Goal: Task Accomplishment & Management: Manage account settings

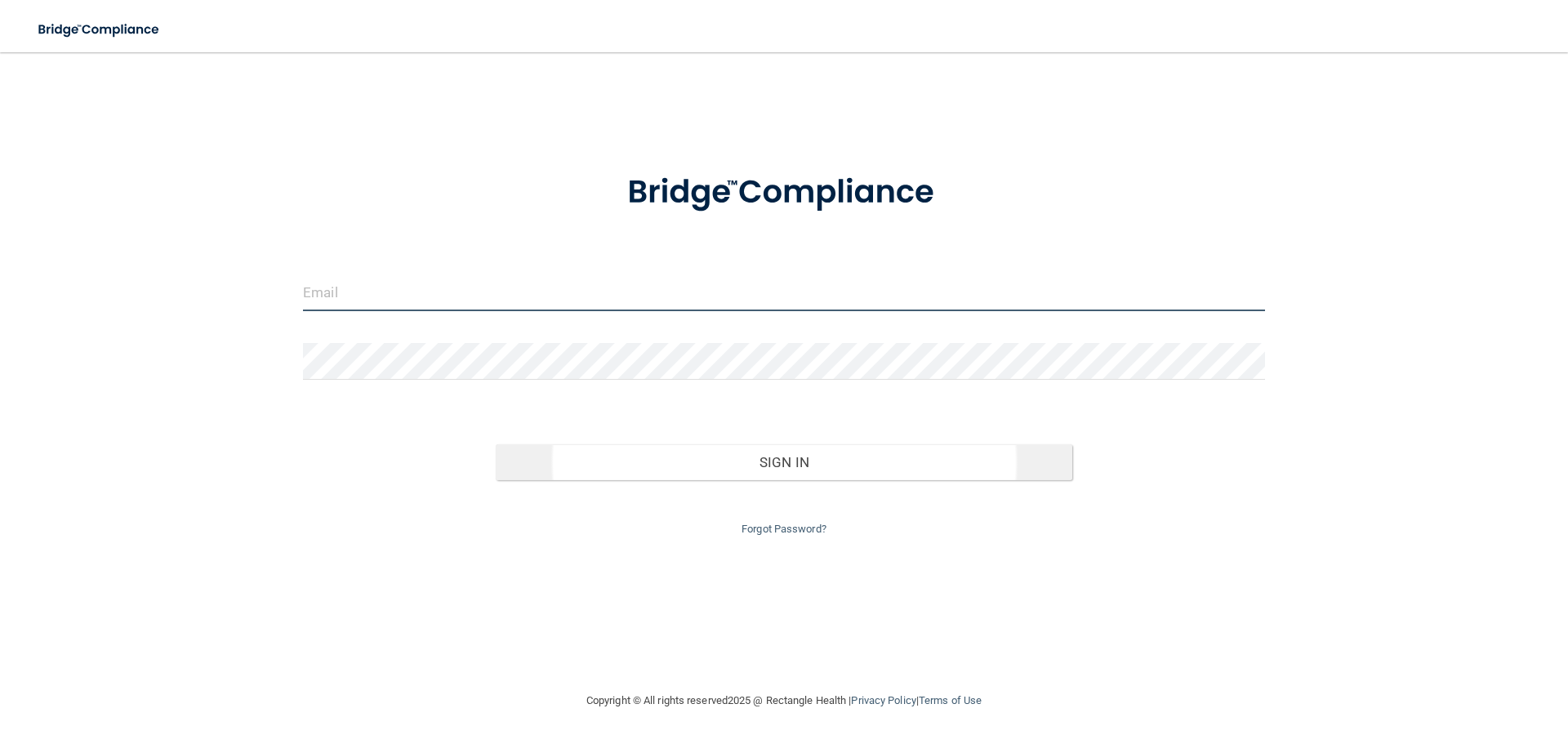
type input "[PERSON_NAME][EMAIL_ADDRESS][PERSON_NAME][DOMAIN_NAME]"
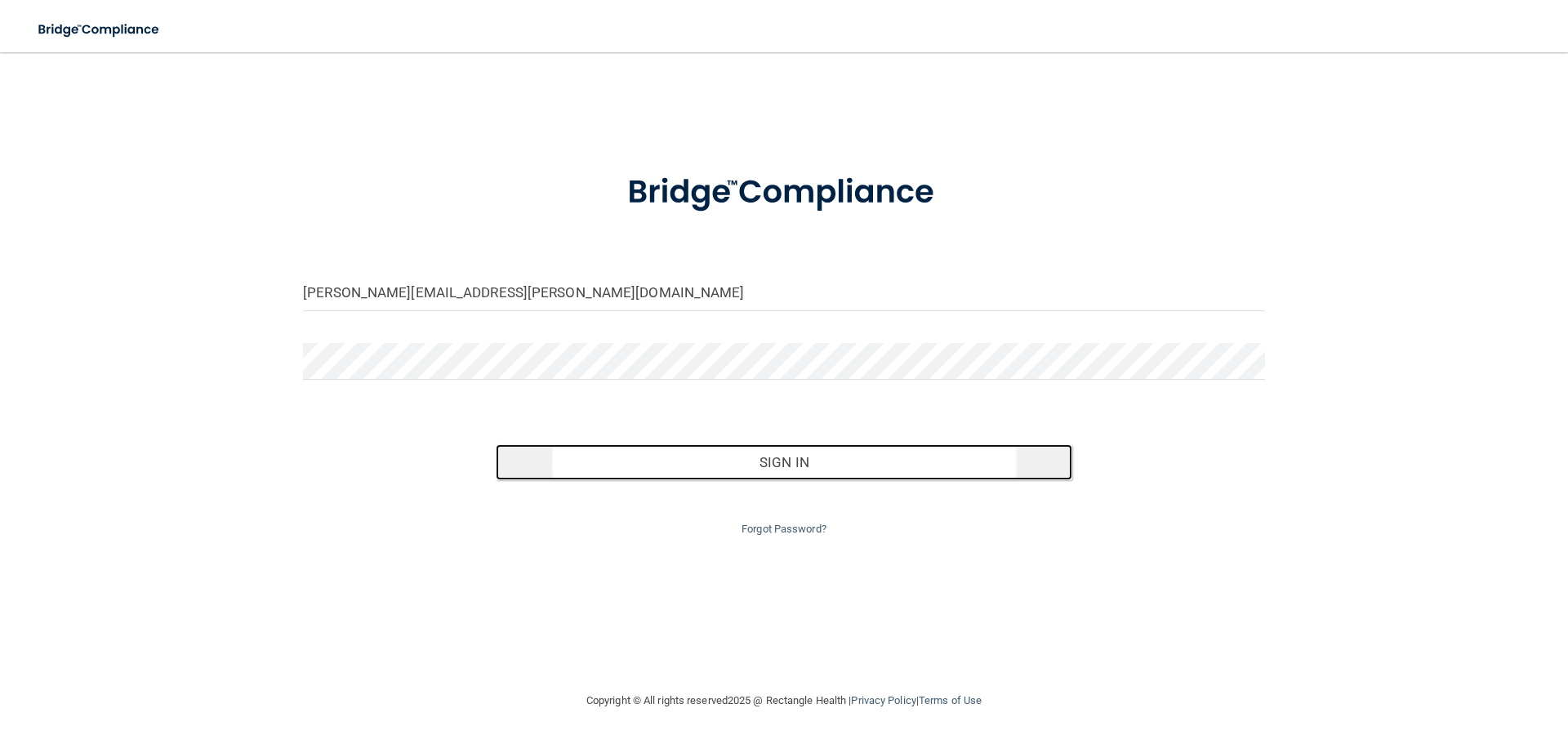
click at [784, 465] on button "Sign In" at bounding box center [784, 462] width 577 height 36
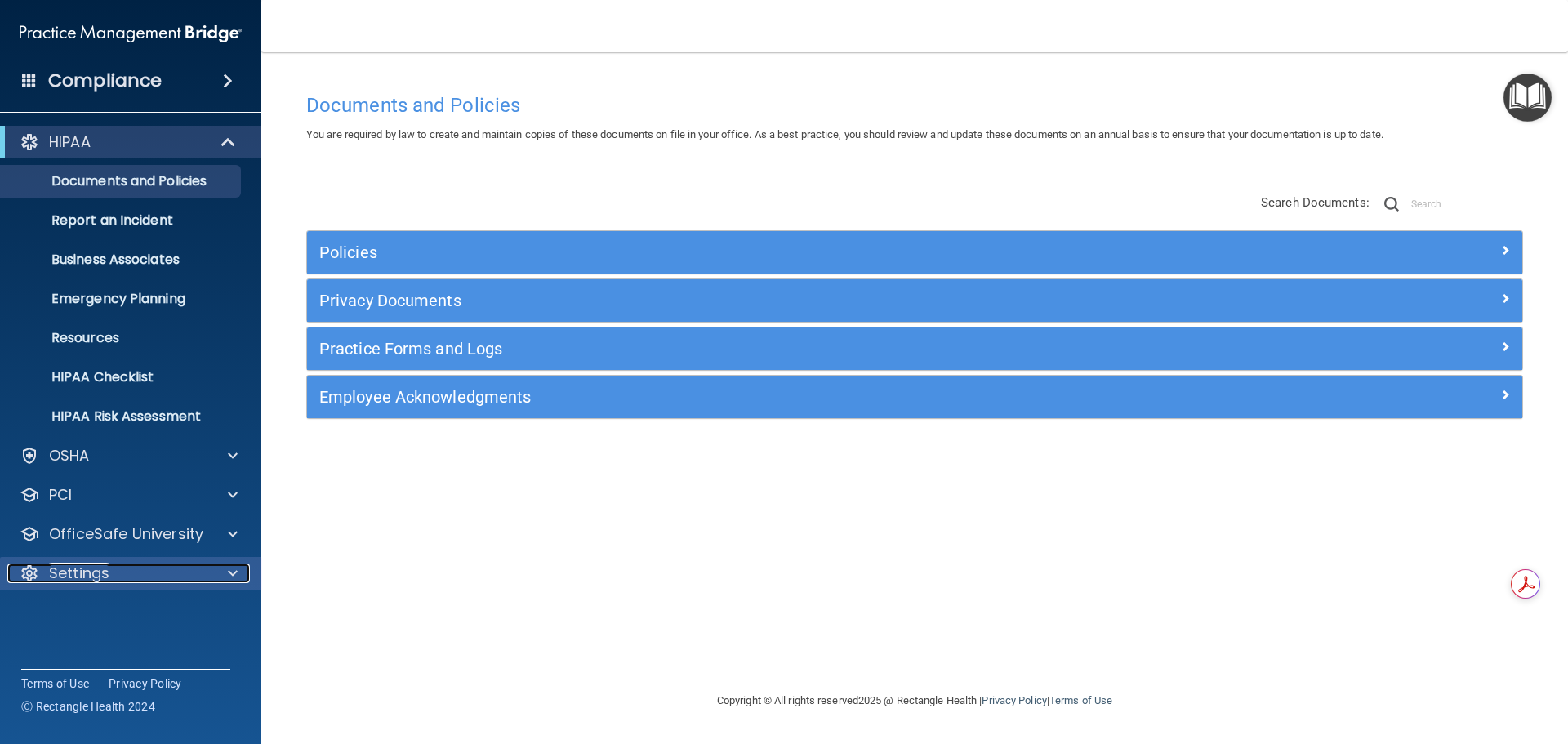
click at [58, 577] on p "Settings" at bounding box center [79, 573] width 60 height 19
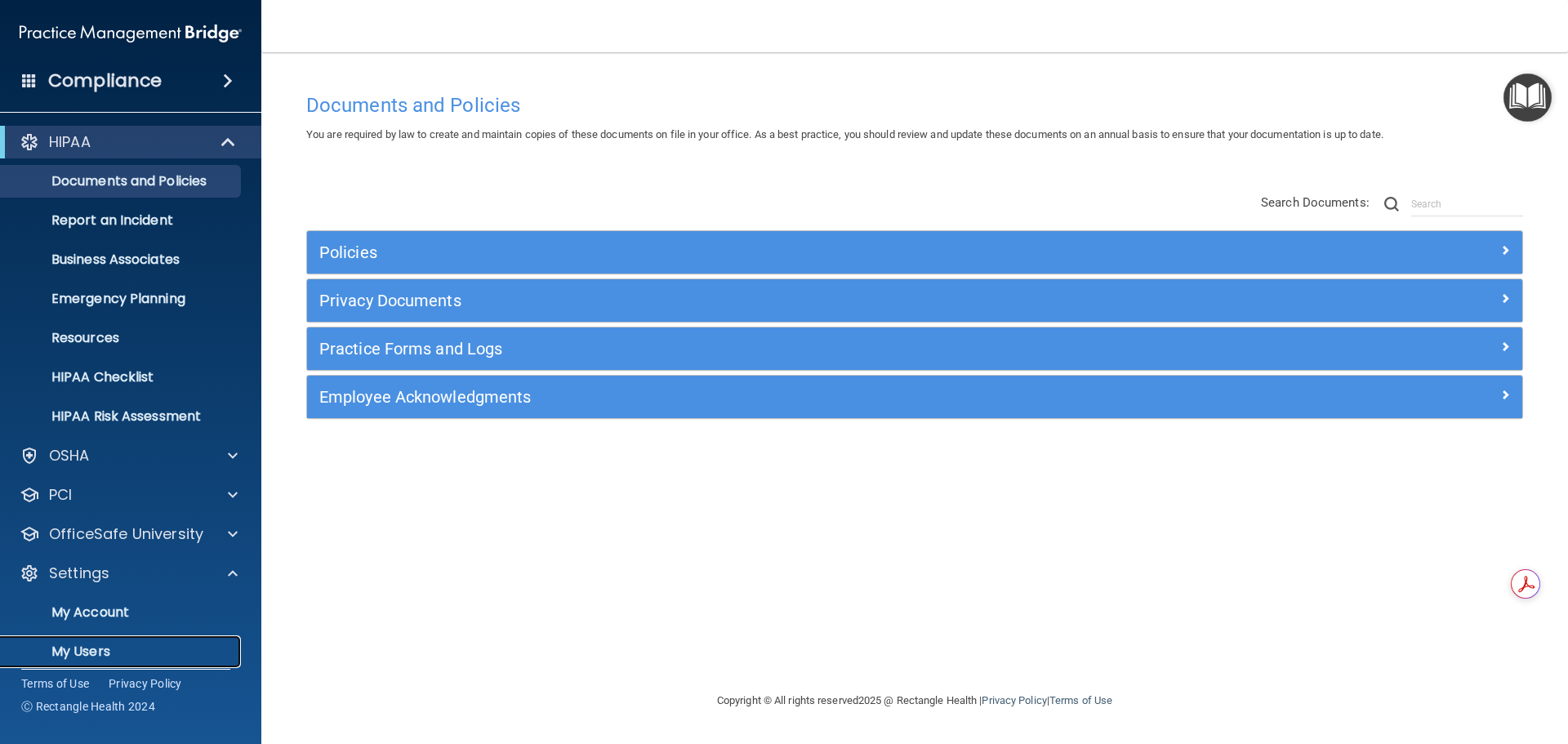
click at [77, 651] on p "My Users" at bounding box center [122, 651] width 223 height 16
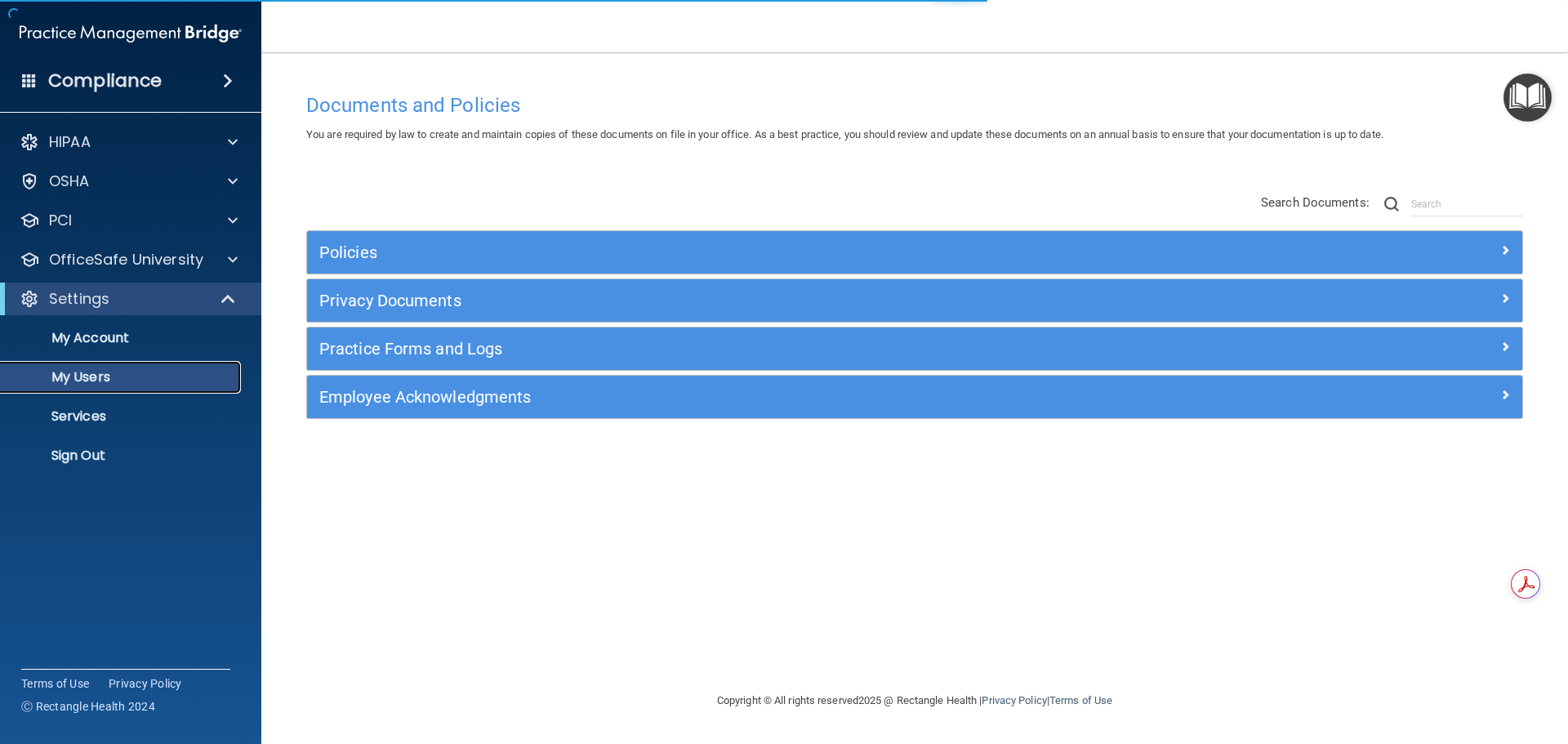
select select "20"
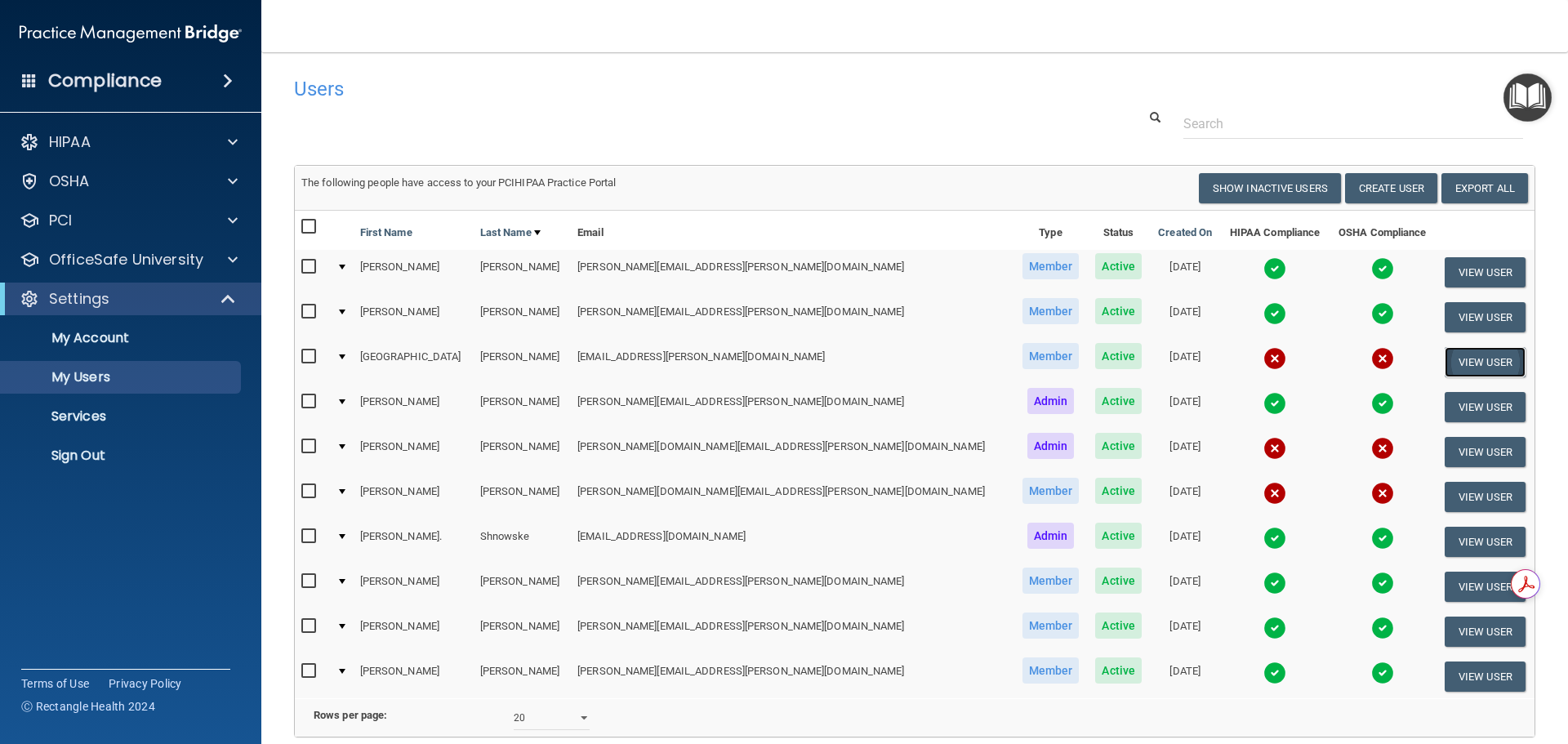
click at [1445, 357] on button "View User" at bounding box center [1485, 362] width 81 height 30
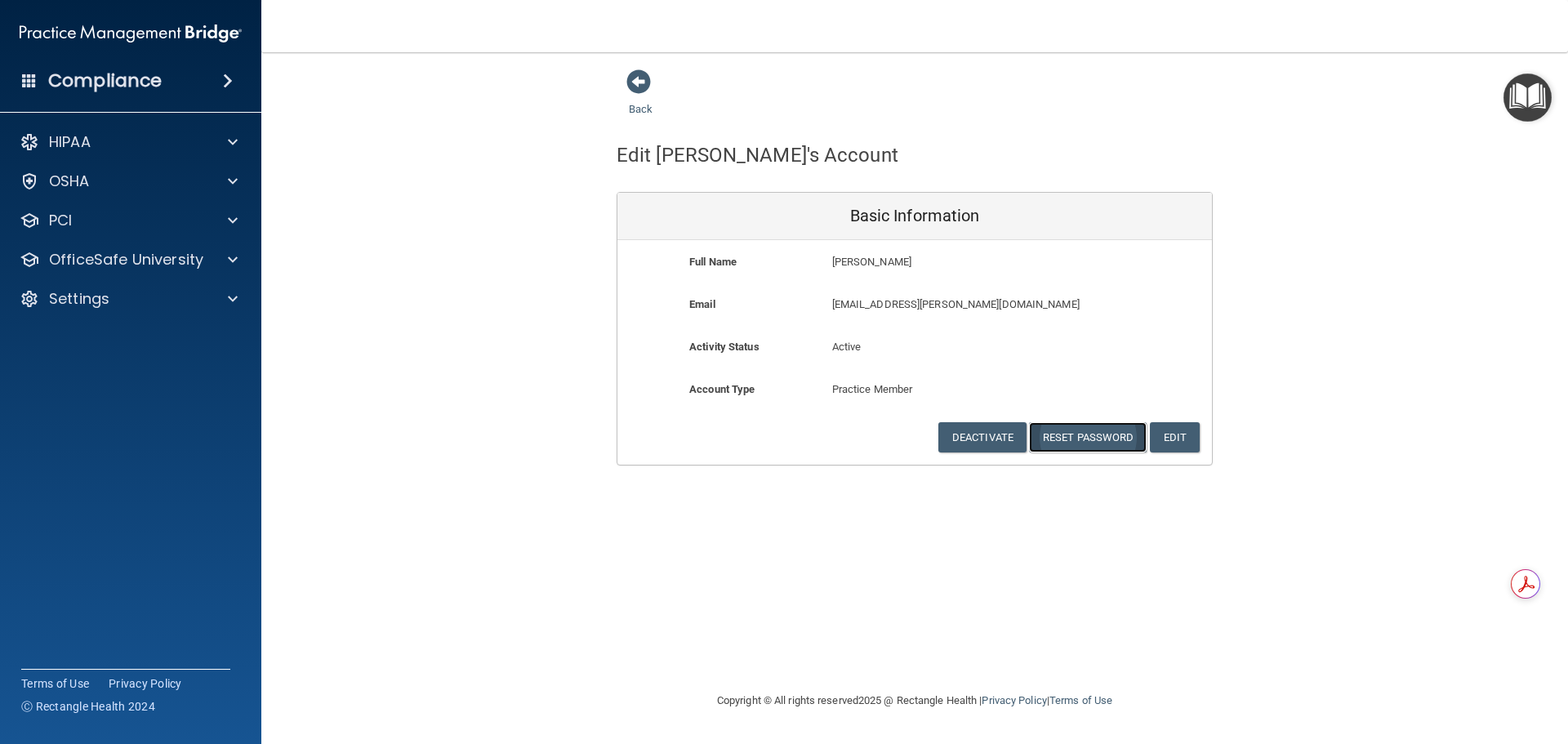
click at [1093, 434] on button "Reset Password" at bounding box center [1088, 437] width 118 height 30
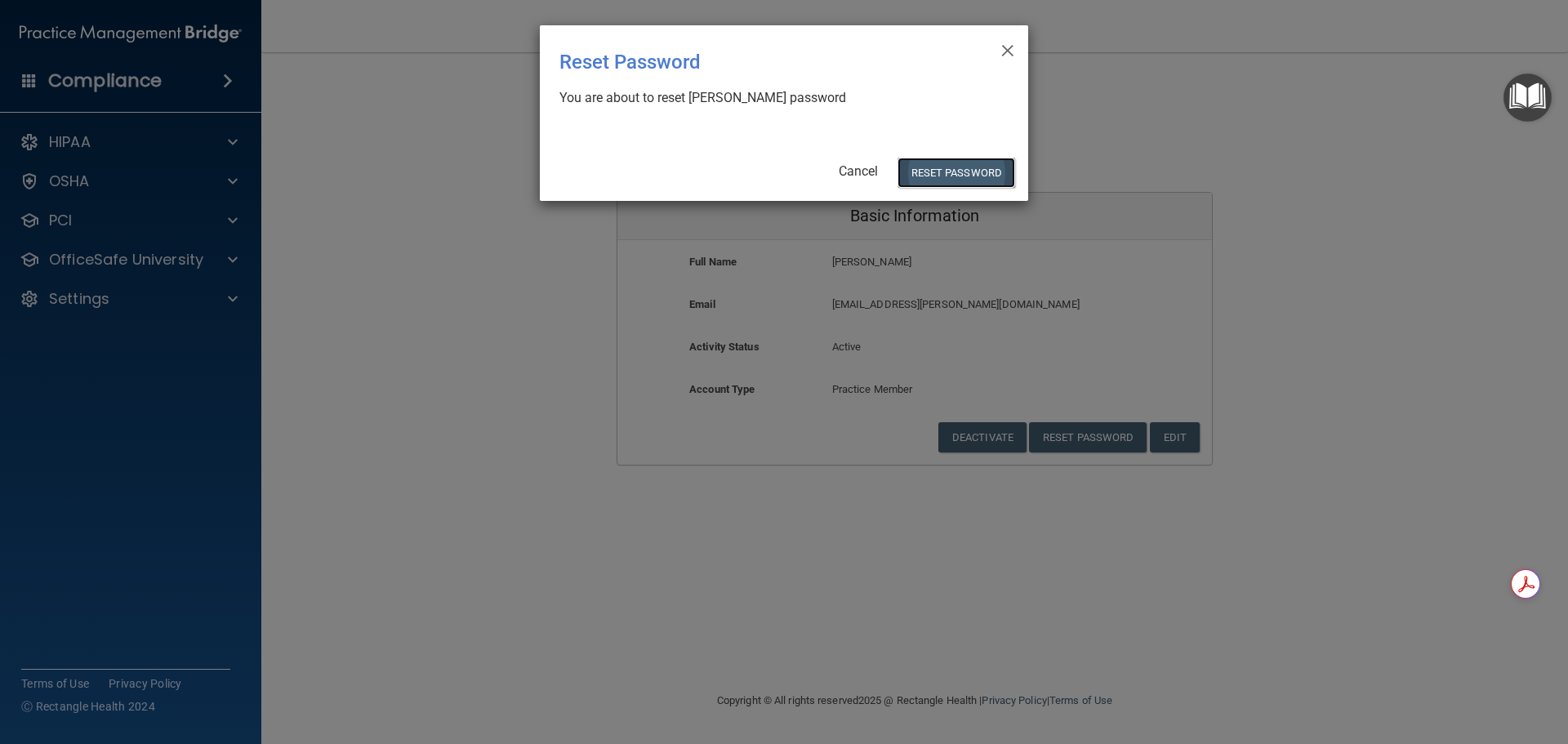
click at [956, 178] on button "Reset Password" at bounding box center [956, 173] width 118 height 30
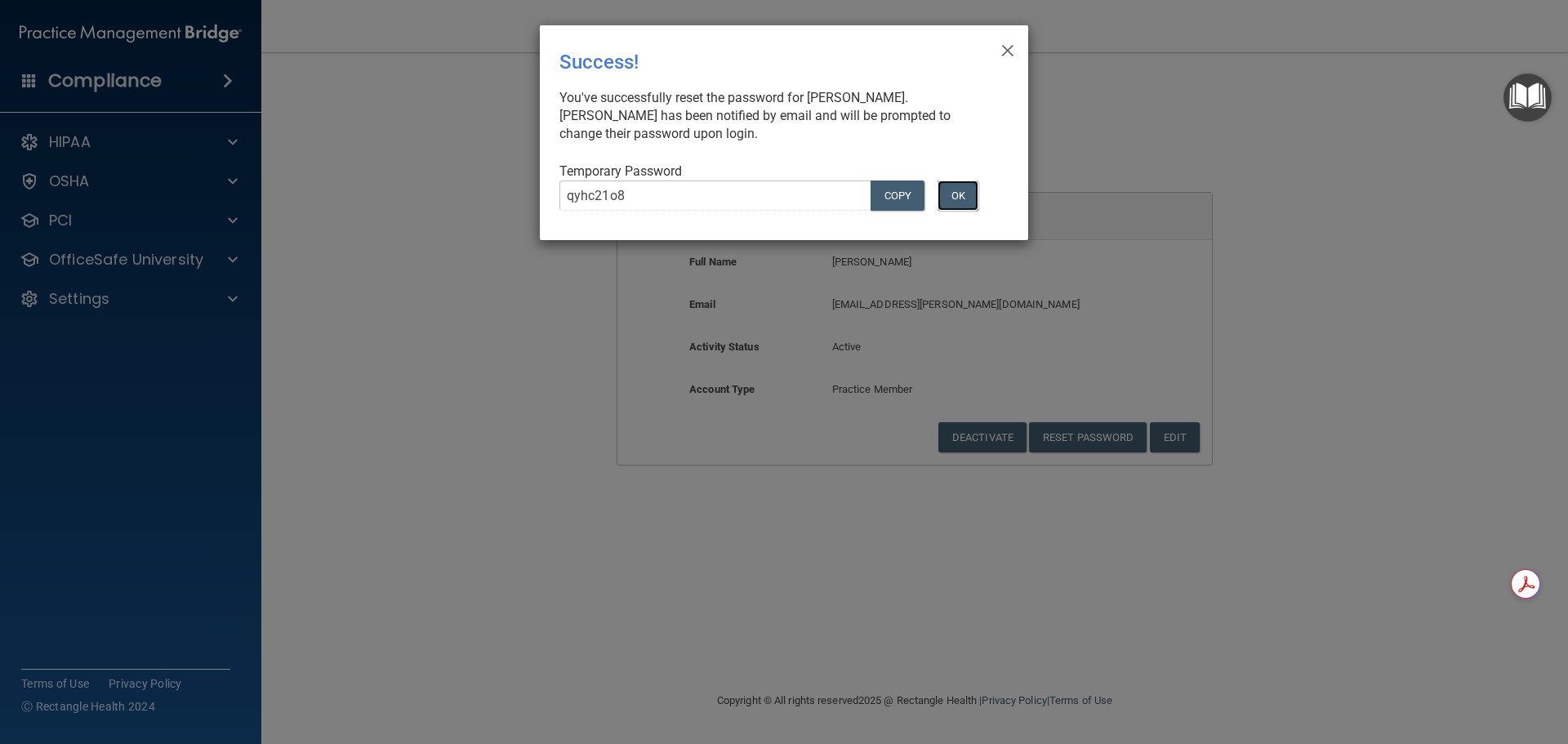
click at [952, 192] on button "OK" at bounding box center [957, 196] width 41 height 30
